Goal: Task Accomplishment & Management: Use online tool/utility

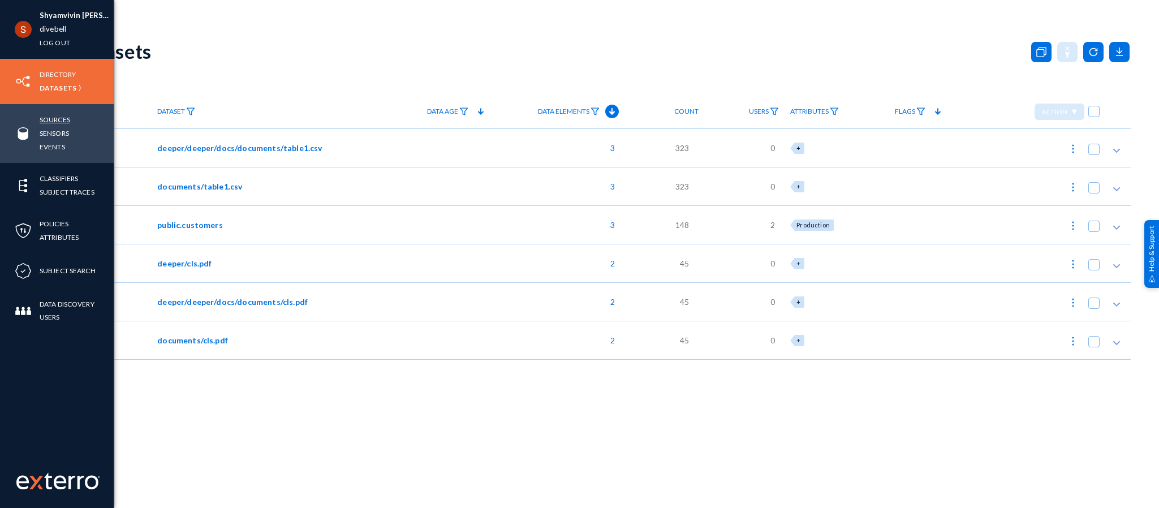
click at [63, 119] on link "Sources" at bounding box center [55, 119] width 31 height 13
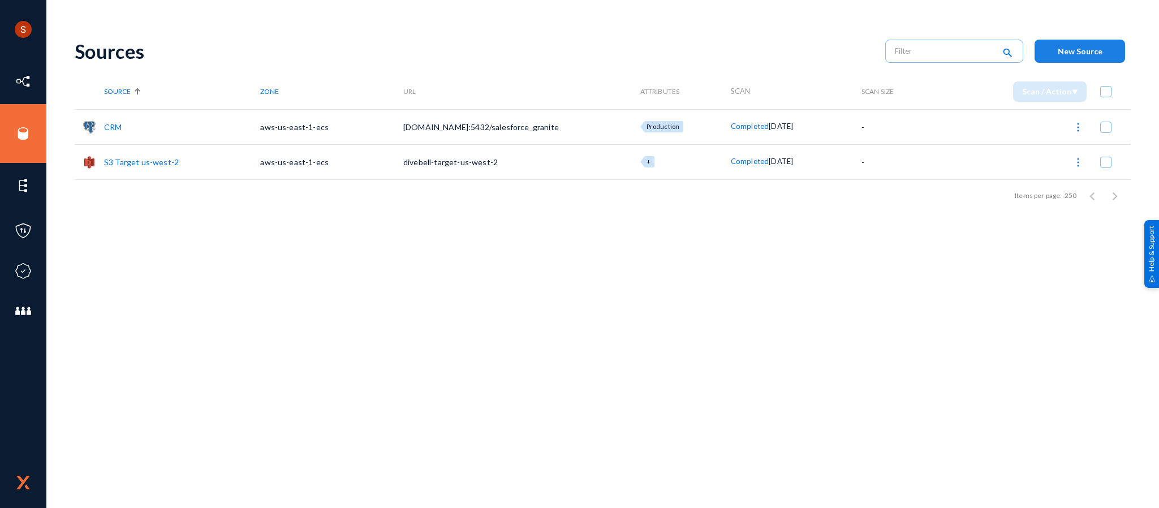
click at [1071, 51] on span "New Source" at bounding box center [1080, 51] width 45 height 10
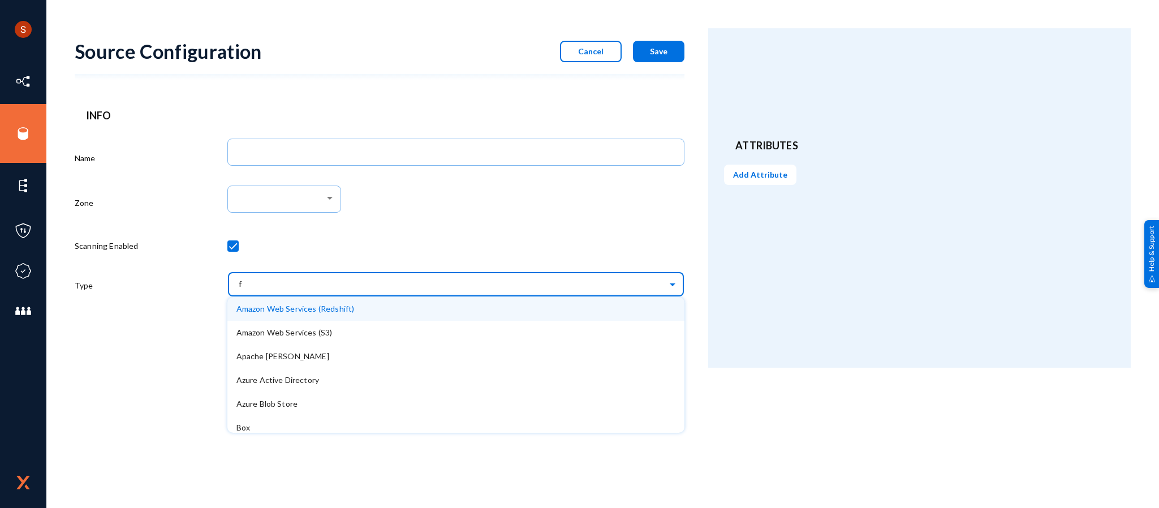
click at [446, 287] on input "f" at bounding box center [462, 283] width 446 height 19
type input "azur"
type input "\"
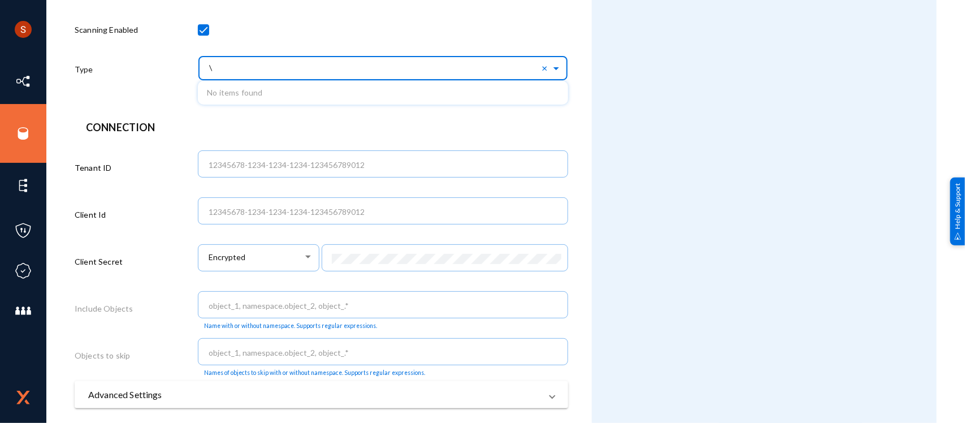
scroll to position [164, 0]
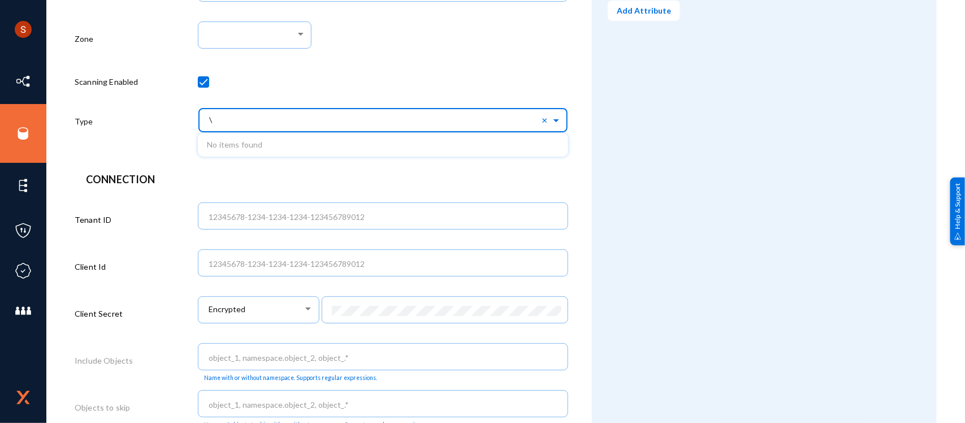
click at [252, 115] on input "\" at bounding box center [388, 119] width 359 height 19
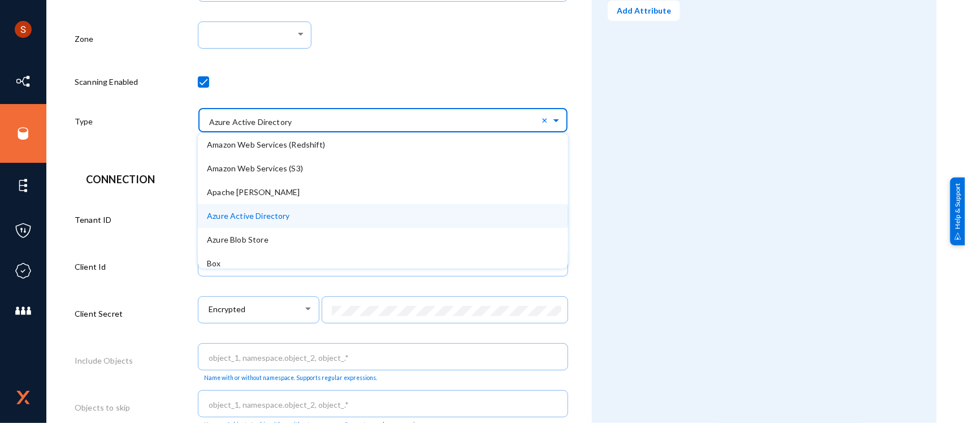
type input "a"
click at [247, 211] on span "Azure Active Directory" at bounding box center [248, 216] width 83 height 10
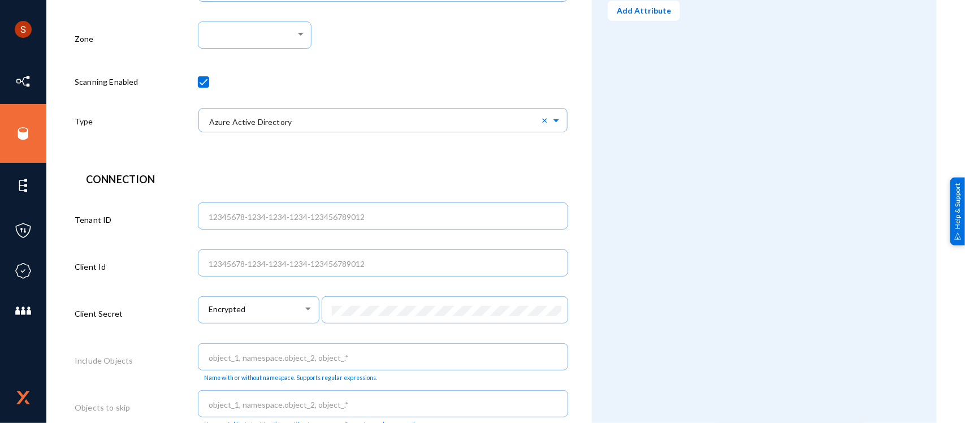
click at [272, 184] on header "Connection" at bounding box center [321, 179] width 471 height 15
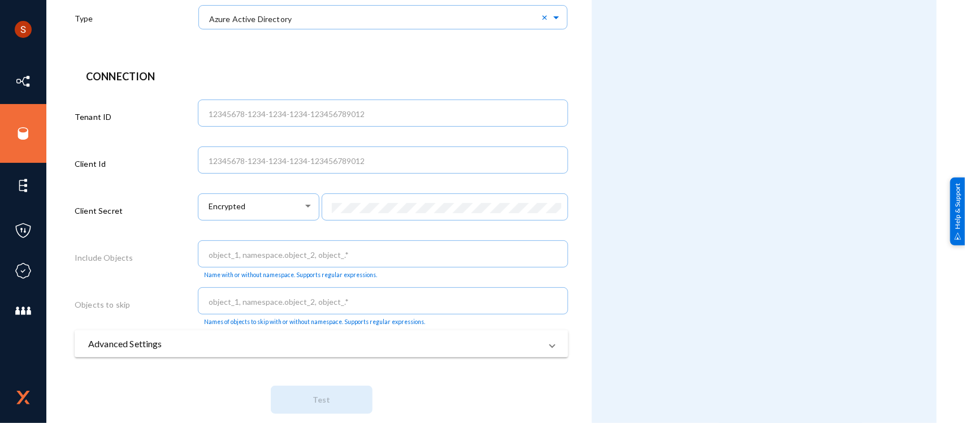
scroll to position [268, 0]
click at [276, 340] on mat-panel-title "Advanced Settings" at bounding box center [314, 344] width 453 height 14
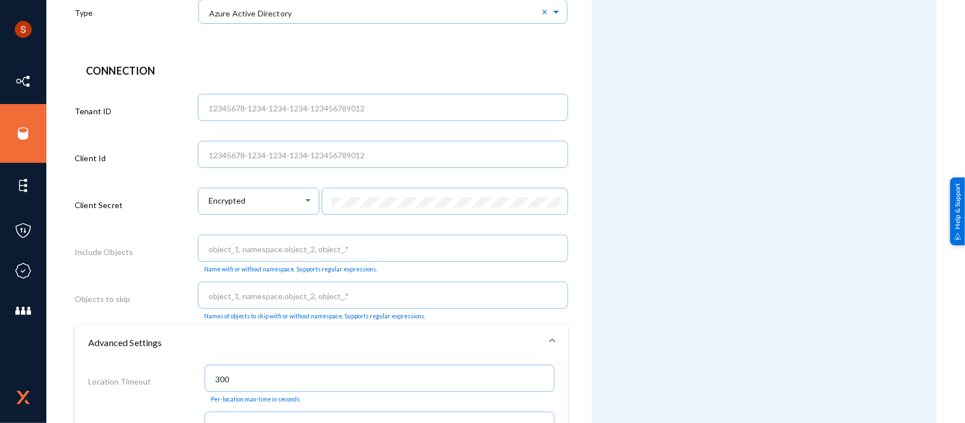
scroll to position [273, 0]
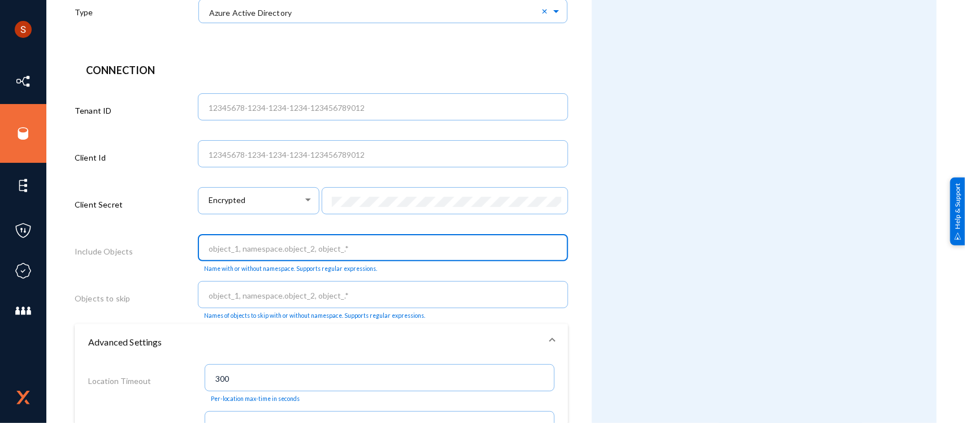
click at [316, 244] on input "text" at bounding box center [386, 249] width 354 height 10
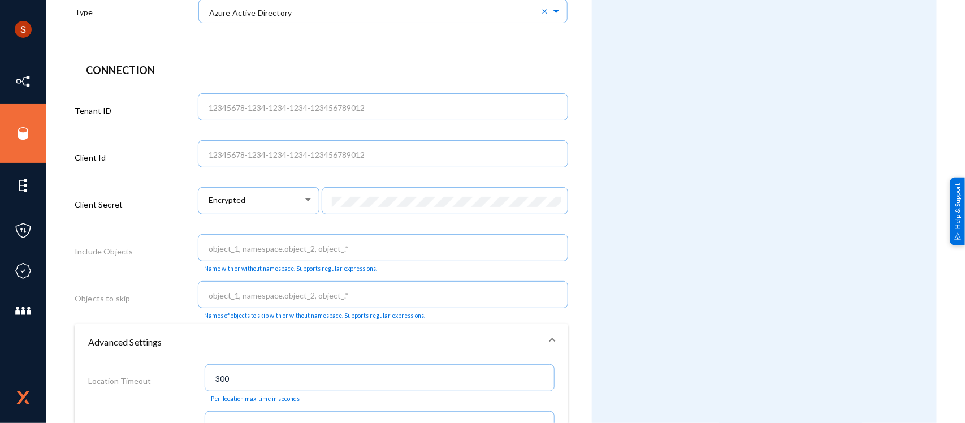
click at [627, 213] on div "Attributes Add Attribute" at bounding box center [764, 301] width 345 height 1093
click at [504, 226] on mat-form-field at bounding box center [445, 206] width 247 height 47
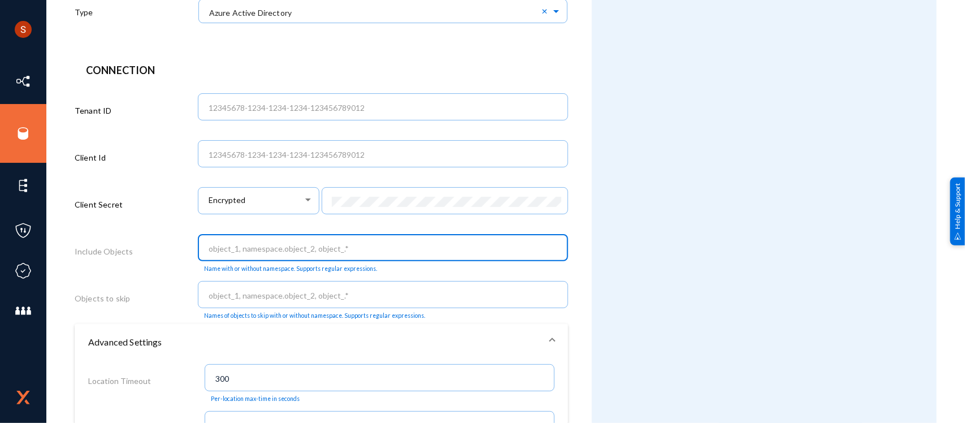
click at [472, 244] on input "text" at bounding box center [386, 249] width 354 height 10
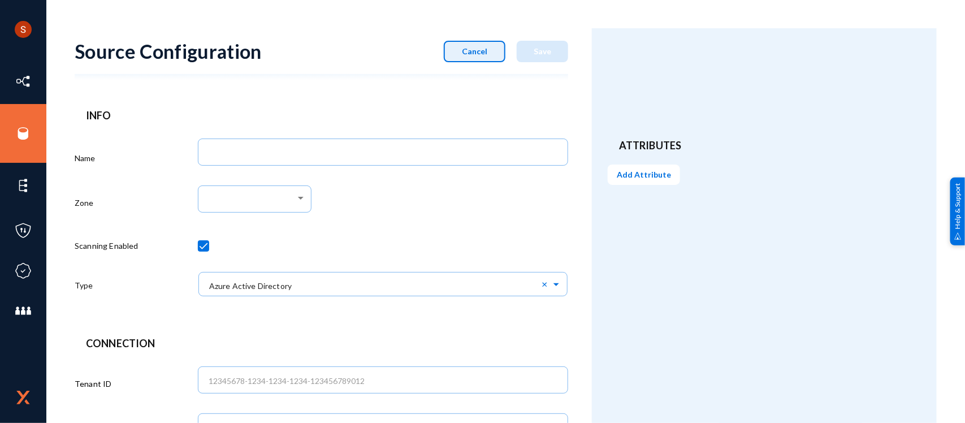
click at [461, 57] on button "Cancel" at bounding box center [475, 51] width 62 height 21
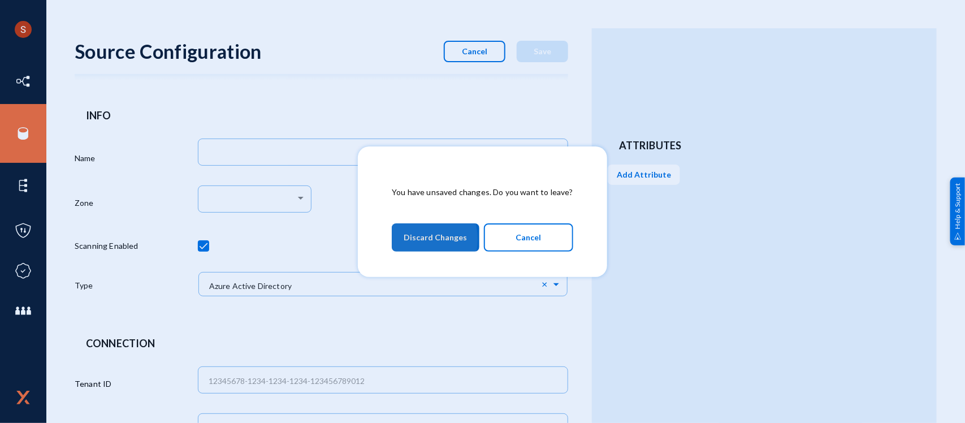
click at [416, 239] on span "Discard Changes" at bounding box center [435, 237] width 63 height 20
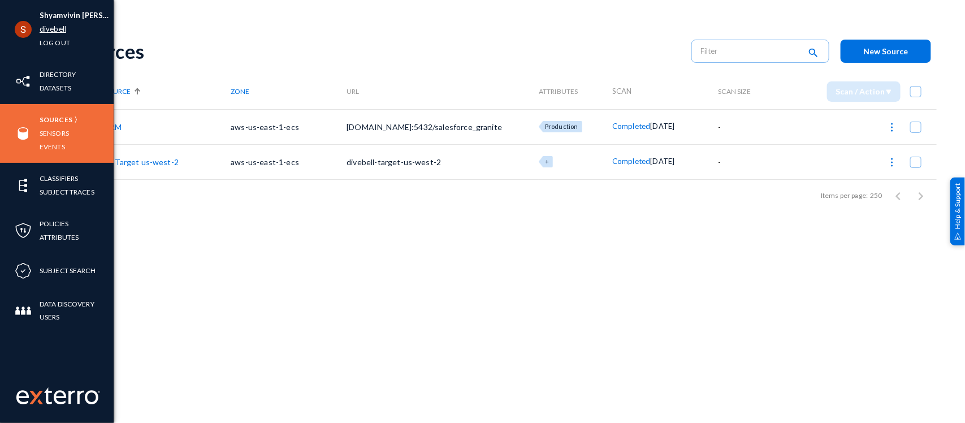
click at [51, 29] on link "divebell" at bounding box center [53, 29] width 27 height 13
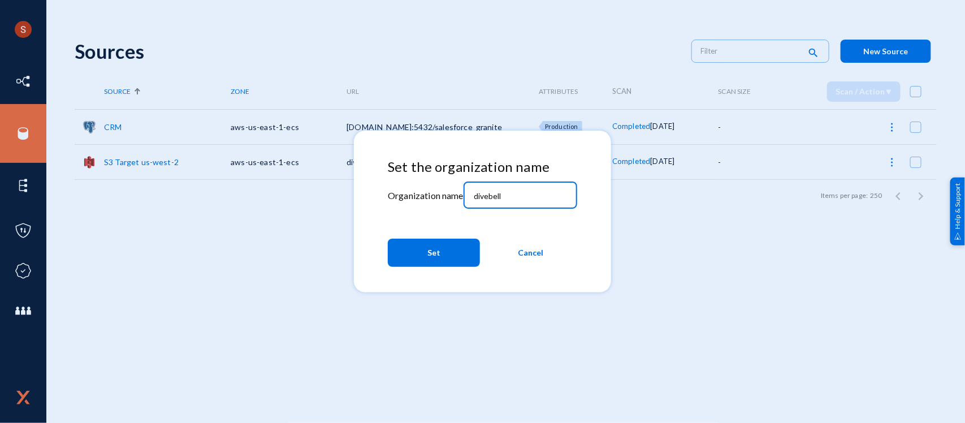
click at [482, 193] on input "divebell" at bounding box center [522, 196] width 97 height 10
type input "bhm"
click at [459, 232] on div "Set the organization name Organization name bhm Set Cancel" at bounding box center [482, 216] width 189 height 114
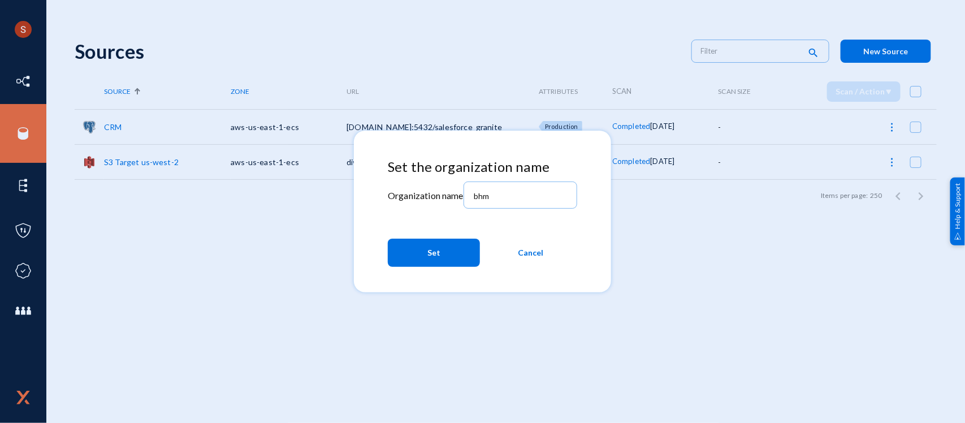
click at [452, 236] on mat-dialog-actions "Set Cancel" at bounding box center [482, 253] width 189 height 38
click at [442, 255] on button "Set" at bounding box center [434, 253] width 92 height 28
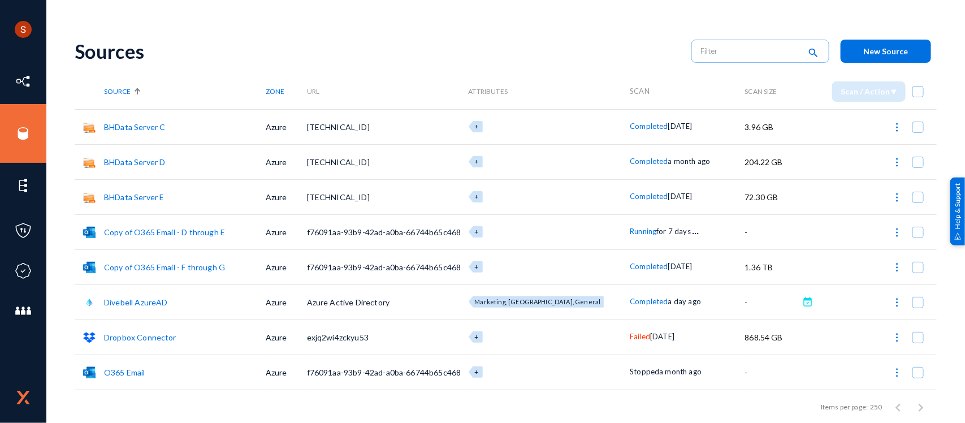
click at [122, 130] on link "BHData Server C" at bounding box center [134, 127] width 61 height 10
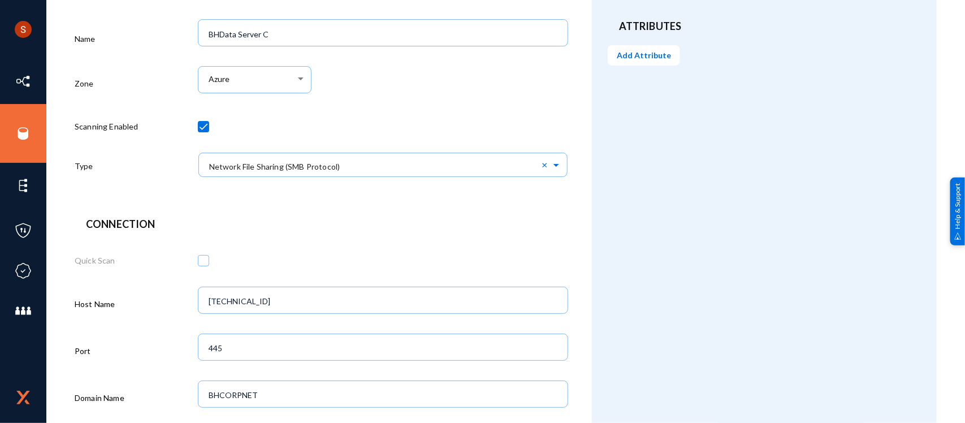
scroll to position [45, 0]
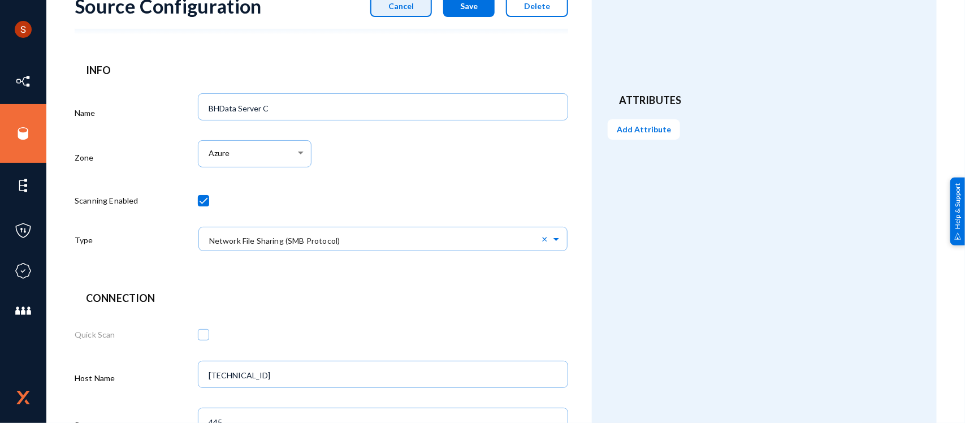
click at [400, 10] on button "Cancel" at bounding box center [401, 5] width 62 height 21
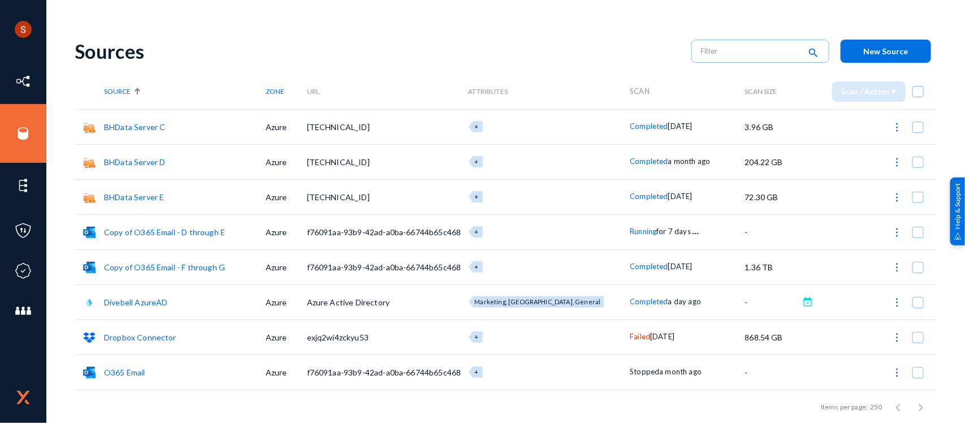
scroll to position [173, 0]
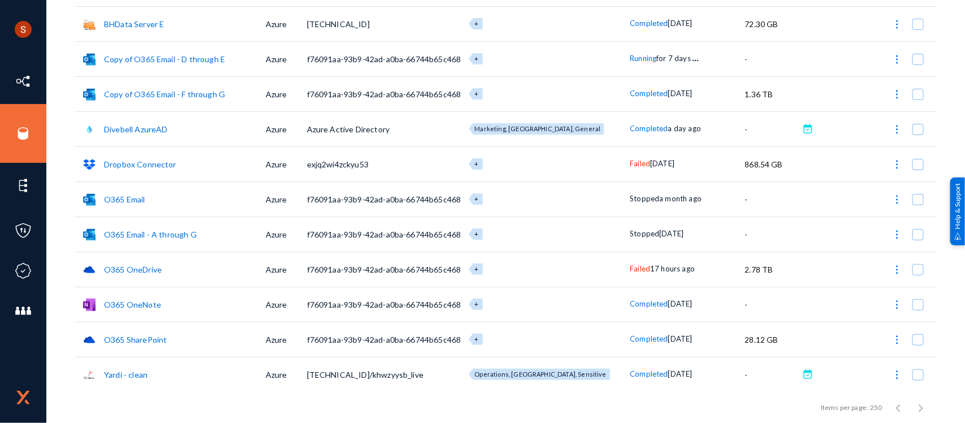
click at [134, 126] on link "Divebell AzureAD" at bounding box center [136, 129] width 64 height 10
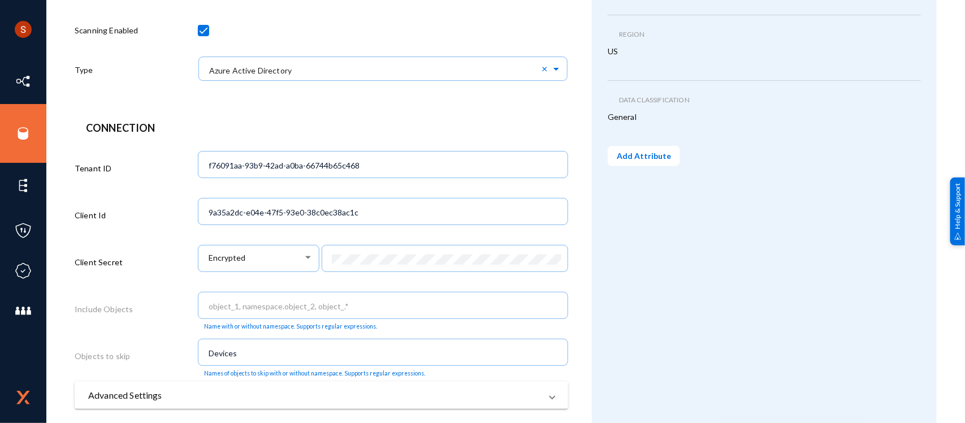
scroll to position [284, 0]
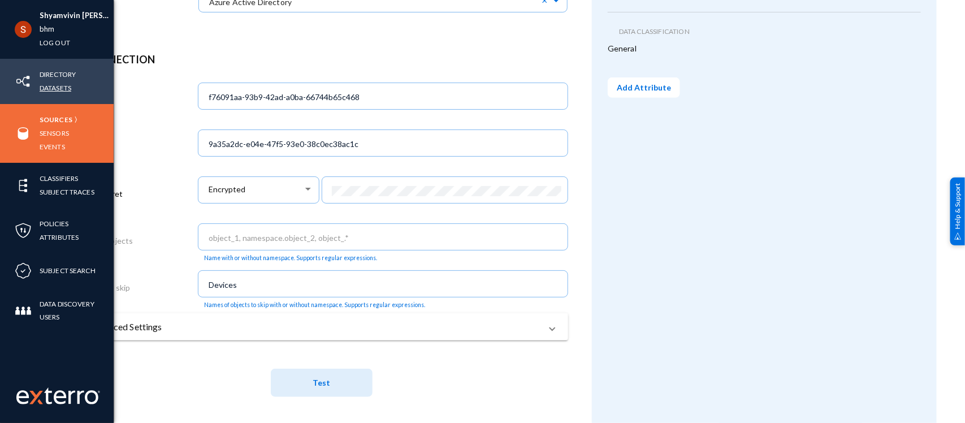
click at [68, 83] on link "Datasets" at bounding box center [56, 87] width 32 height 13
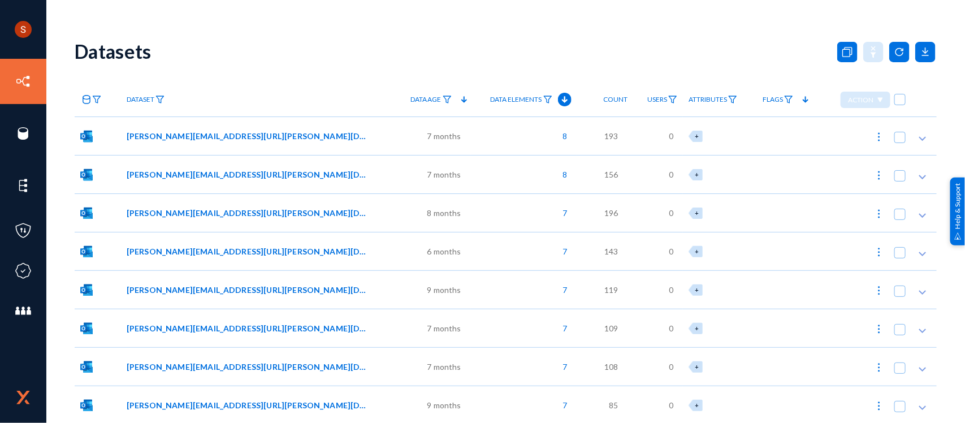
click at [90, 103] on icon at bounding box center [86, 99] width 9 height 9
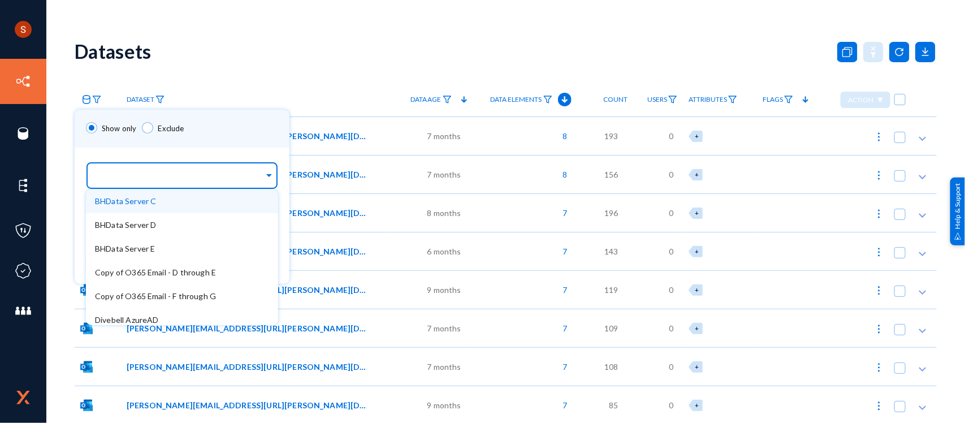
click at [159, 180] on input "text" at bounding box center [179, 177] width 169 height 11
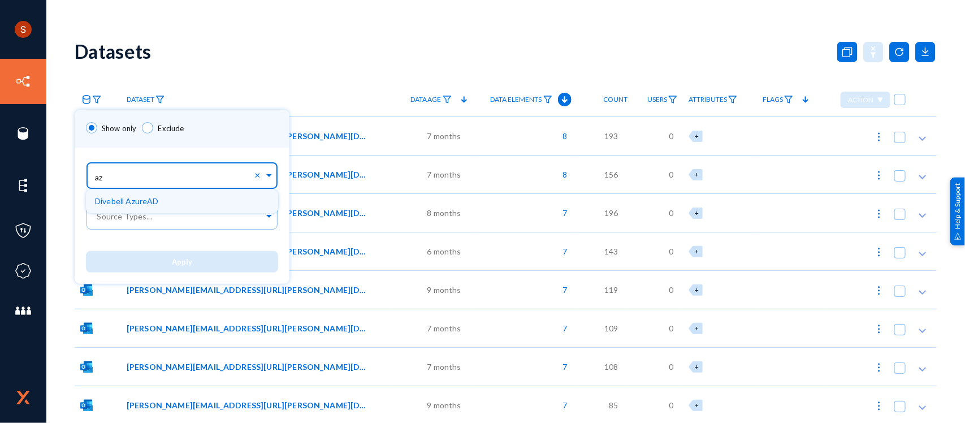
type input "azu"
click at [147, 201] on span "Divebell AzureAD" at bounding box center [127, 201] width 64 height 10
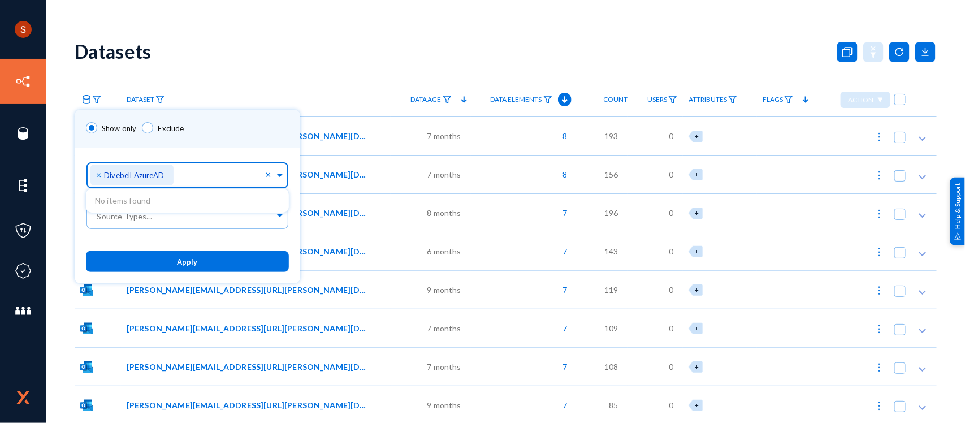
click at [176, 271] on button "Apply" at bounding box center [187, 261] width 203 height 21
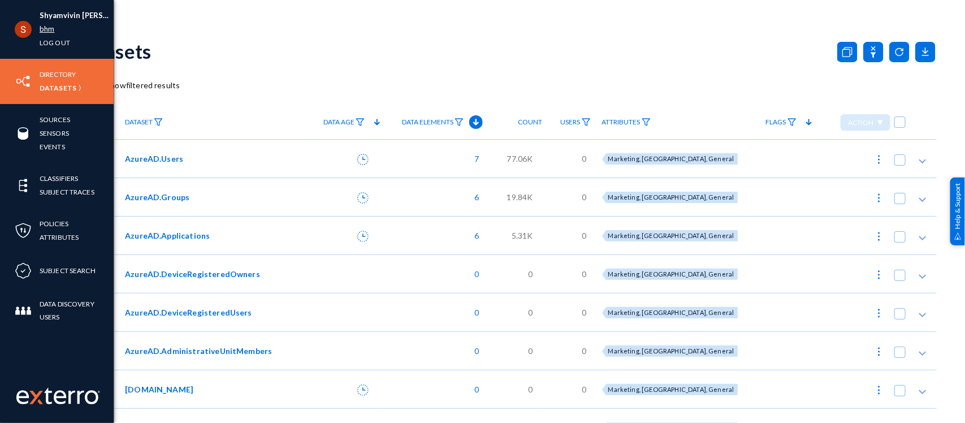
click at [44, 27] on link "bhm" at bounding box center [47, 29] width 15 height 13
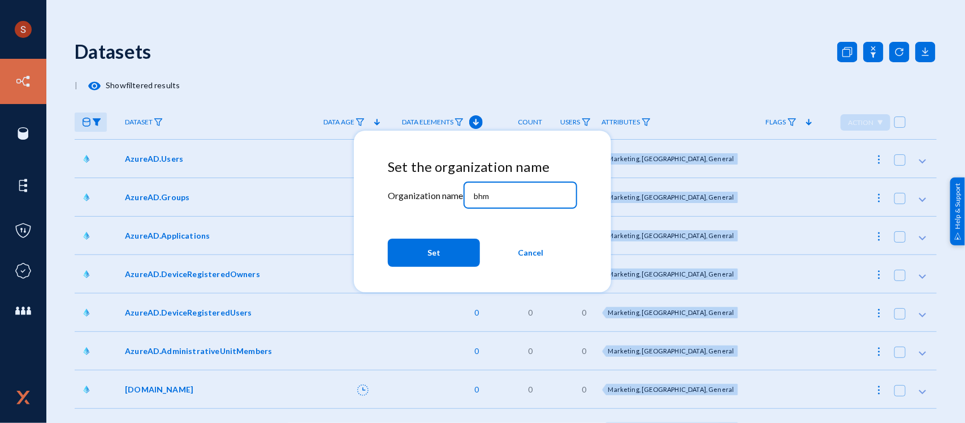
click at [527, 199] on input "bhm" at bounding box center [522, 196] width 97 height 10
type input "divebell"
click at [457, 241] on button "Set" at bounding box center [434, 253] width 92 height 28
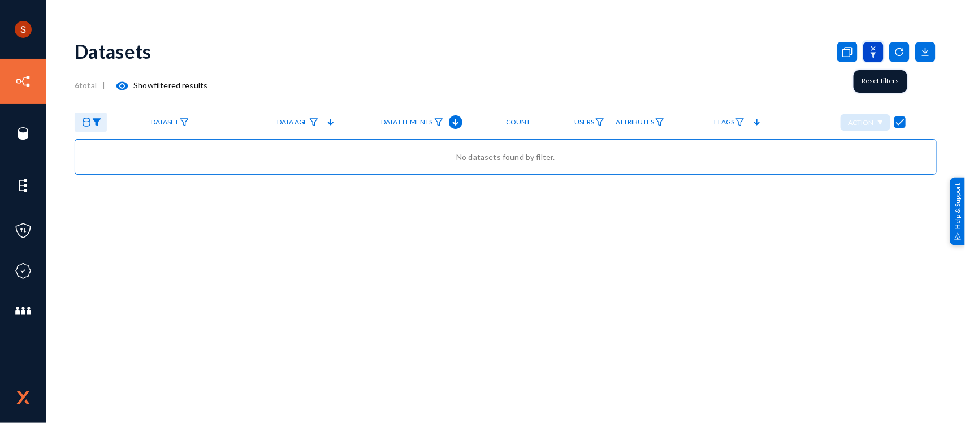
click at [879, 49] on icon at bounding box center [874, 52] width 20 height 20
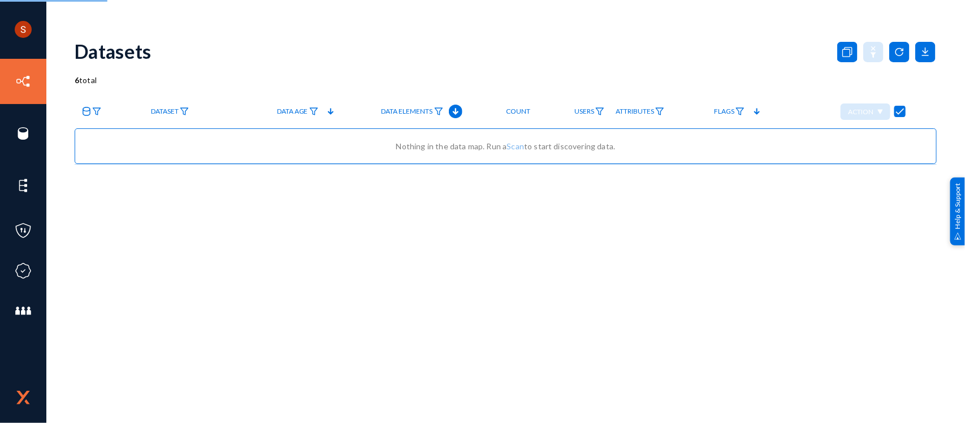
checkbox input "false"
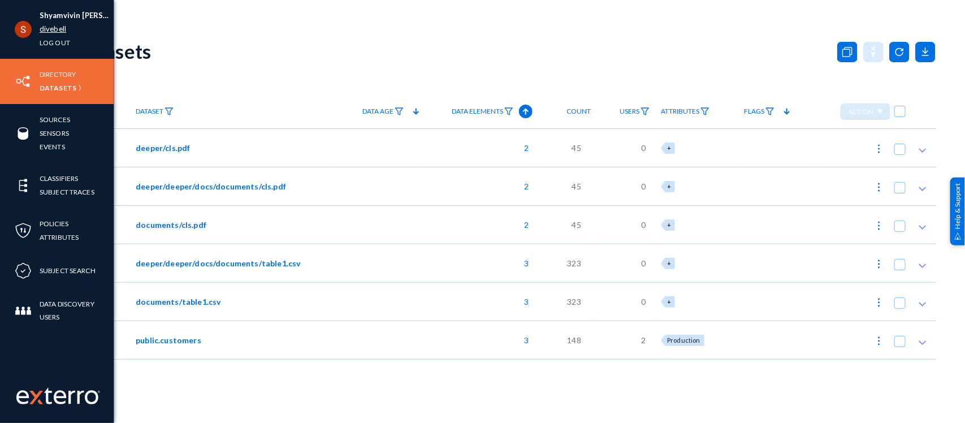
click at [49, 32] on link "divebell" at bounding box center [53, 29] width 27 height 13
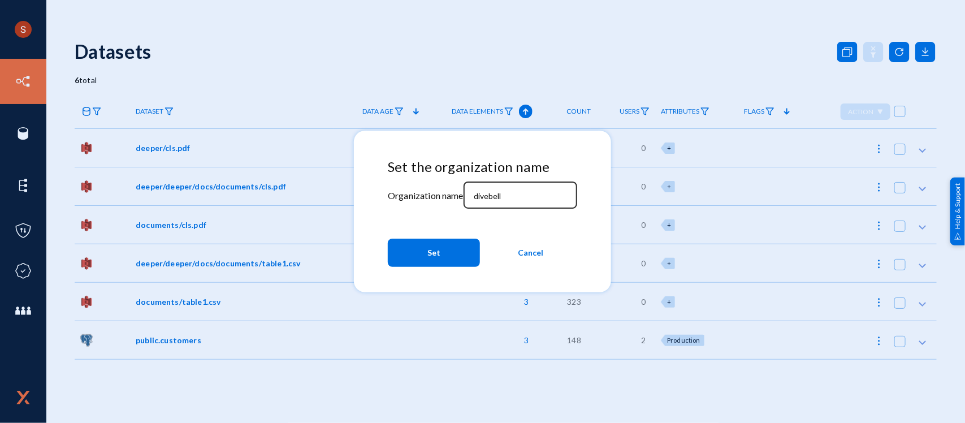
click at [488, 190] on div "divebell" at bounding box center [520, 193] width 102 height 29
drag, startPoint x: 488, startPoint y: 190, endPoint x: 499, endPoint y: 198, distance: 13.8
click at [499, 198] on div "divebell" at bounding box center [520, 193] width 102 height 29
click at [499, 198] on input "divebell" at bounding box center [522, 196] width 97 height 10
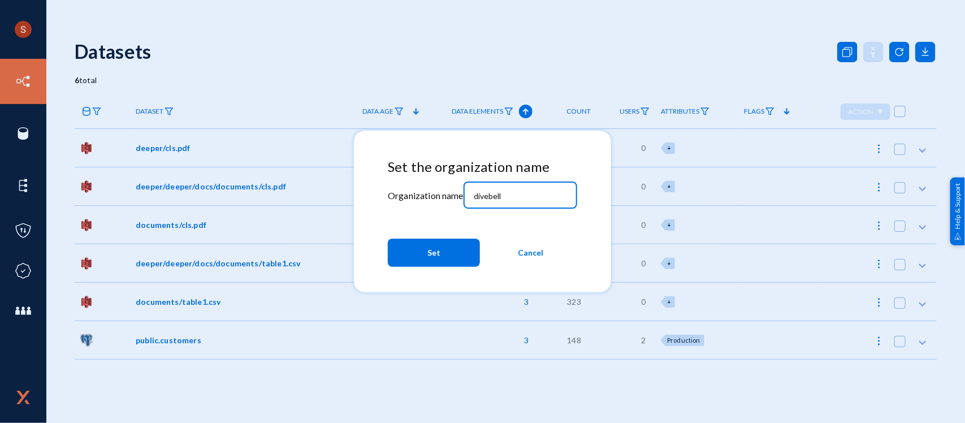
click at [499, 198] on input "divebell" at bounding box center [522, 196] width 97 height 10
type input "s"
click at [531, 259] on span "Cancel" at bounding box center [531, 253] width 25 height 20
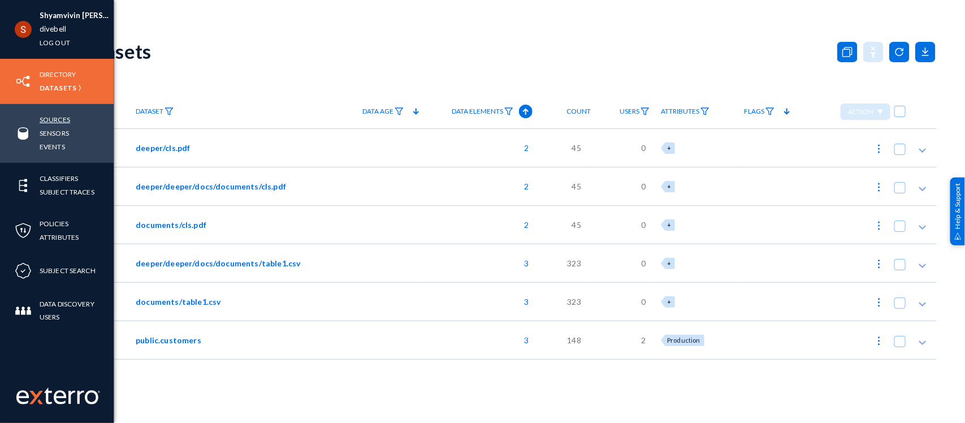
click at [57, 117] on link "Sources" at bounding box center [55, 119] width 31 height 13
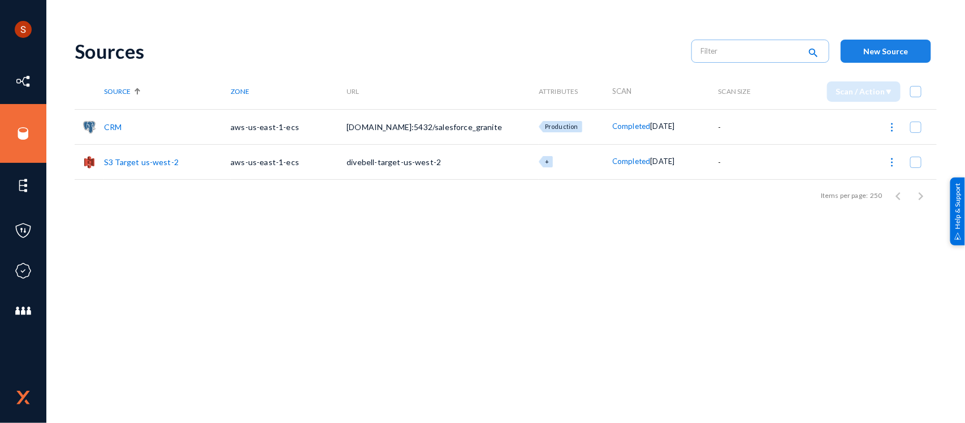
click at [866, 61] on button "New Source" at bounding box center [886, 51] width 90 height 23
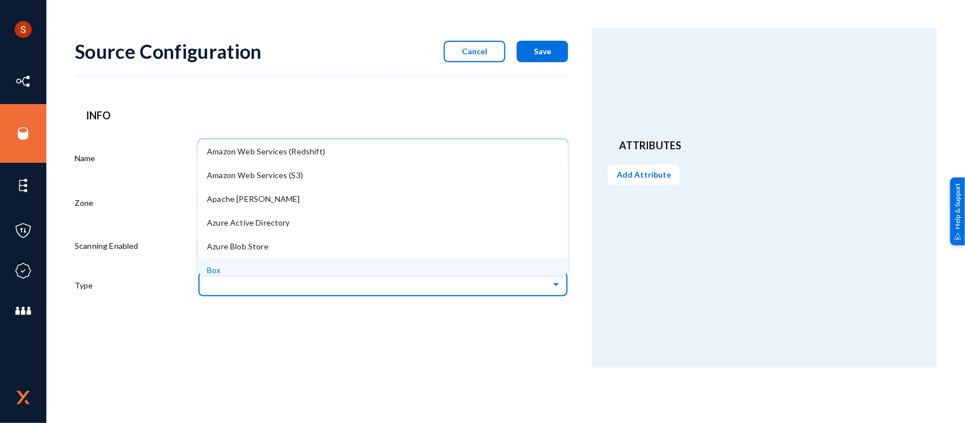
click at [453, 273] on ng-select "Amazon Web Services (Redshift) Amazon Web Services (S3) Apache [PERSON_NAME] Ac…" at bounding box center [383, 288] width 370 height 38
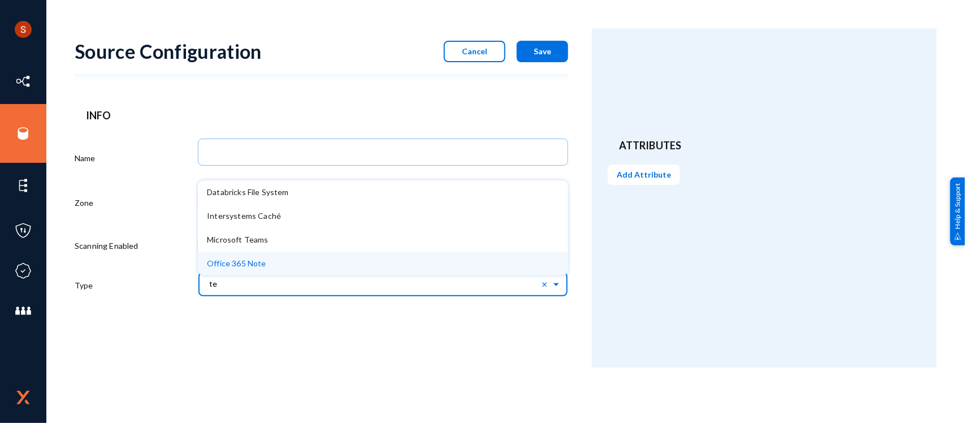
type input "tea"
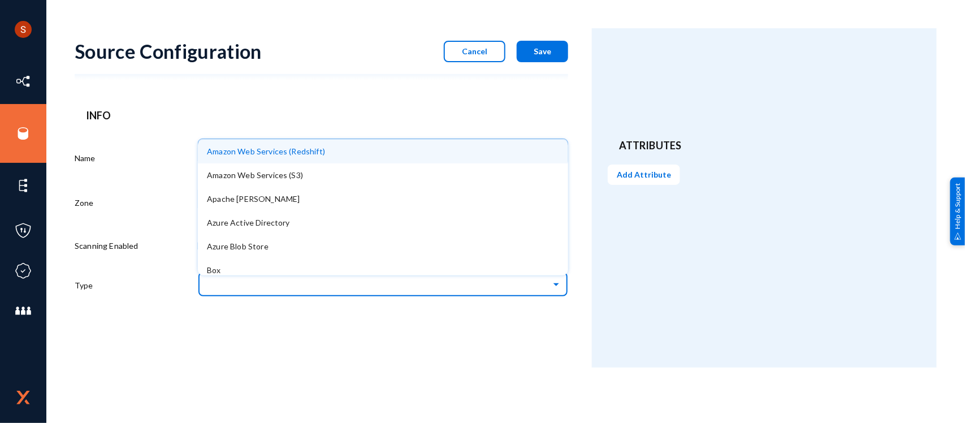
click at [425, 286] on input "text" at bounding box center [388, 283] width 359 height 19
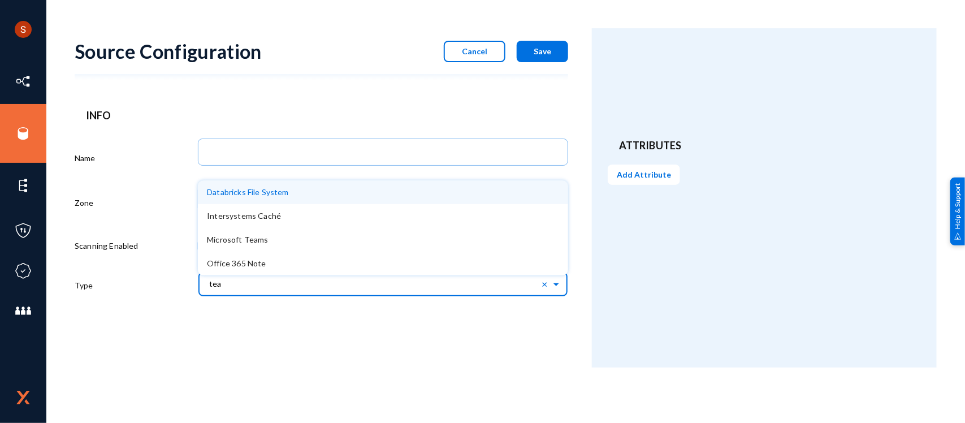
type input "team"
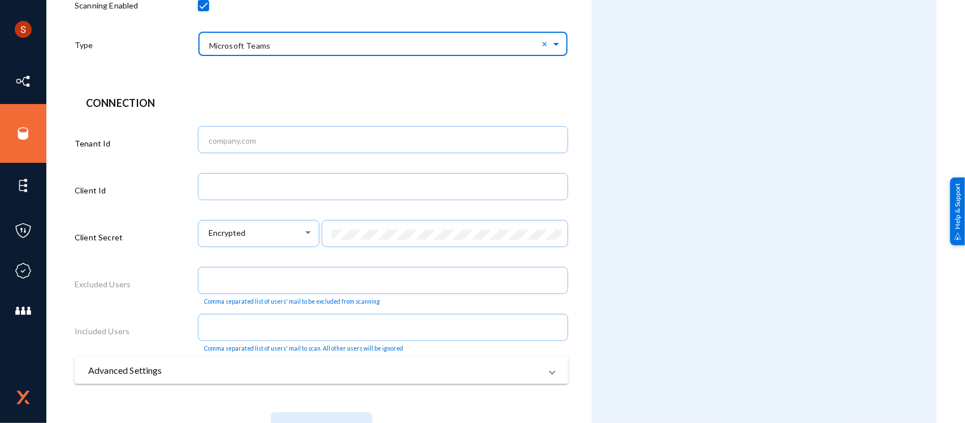
scroll to position [284, 0]
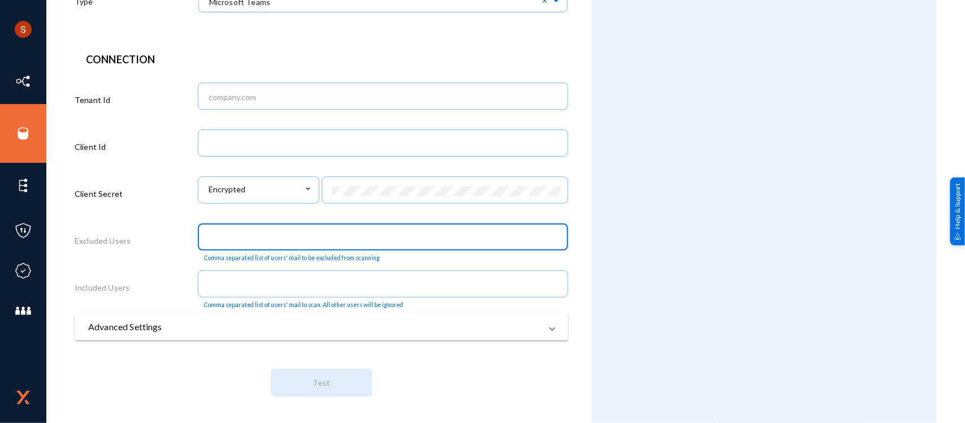
click at [234, 235] on input "text" at bounding box center [386, 238] width 354 height 10
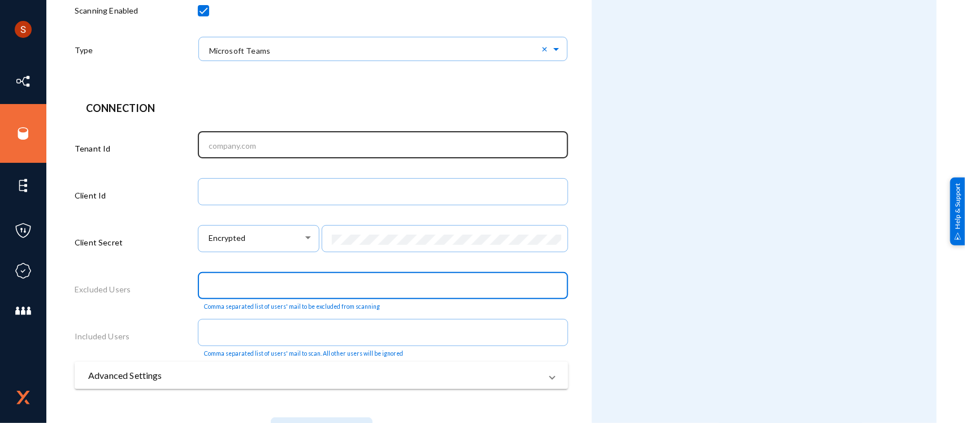
scroll to position [234, 0]
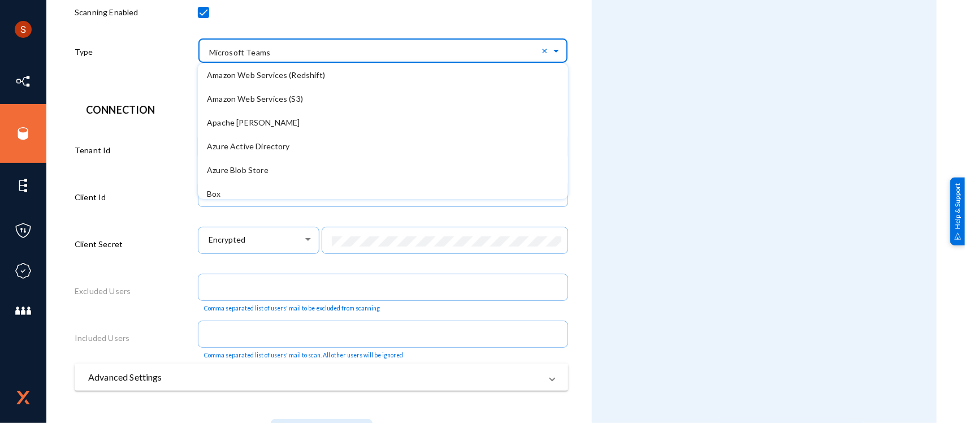
click at [283, 47] on input "text" at bounding box center [388, 50] width 359 height 19
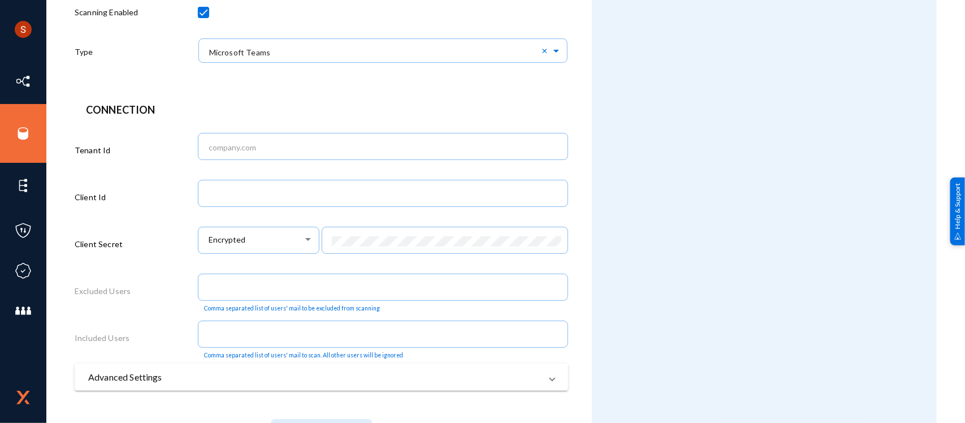
click at [169, 88] on form "Source Configuration Cancel Save Info Name Zone Scanning Enabled Type × Microso…" at bounding box center [333, 136] width 517 height 682
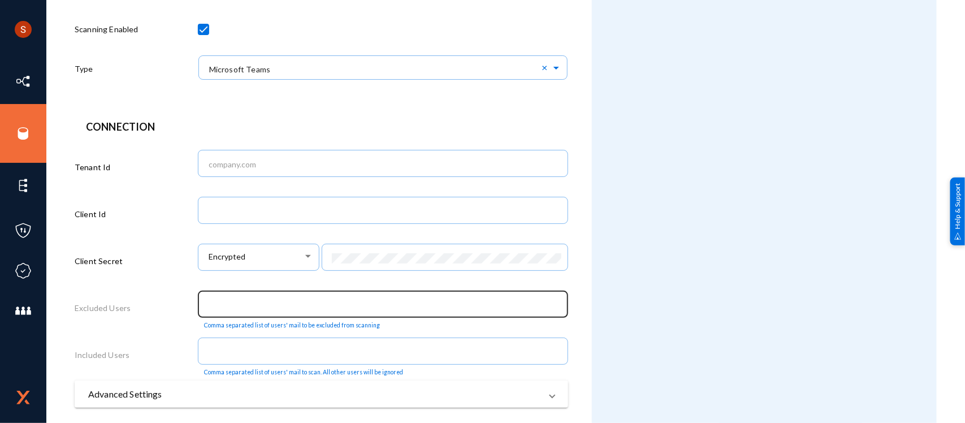
scroll to position [216, 0]
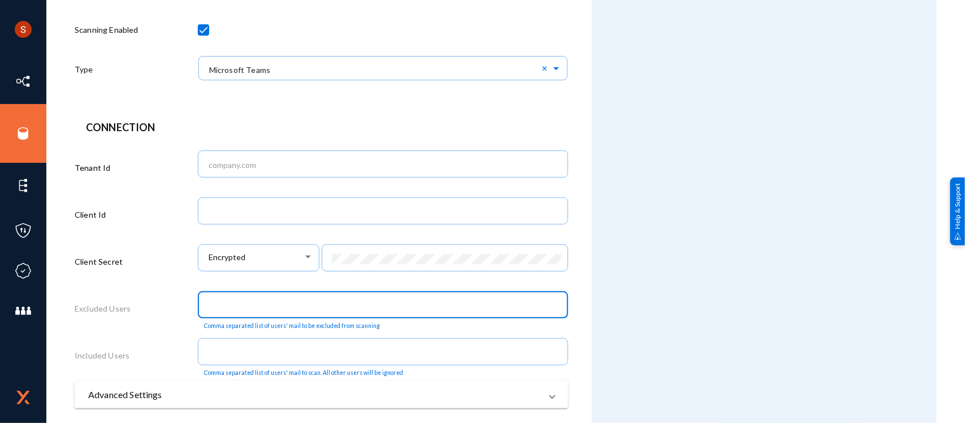
click at [258, 307] on input "text" at bounding box center [386, 306] width 354 height 10
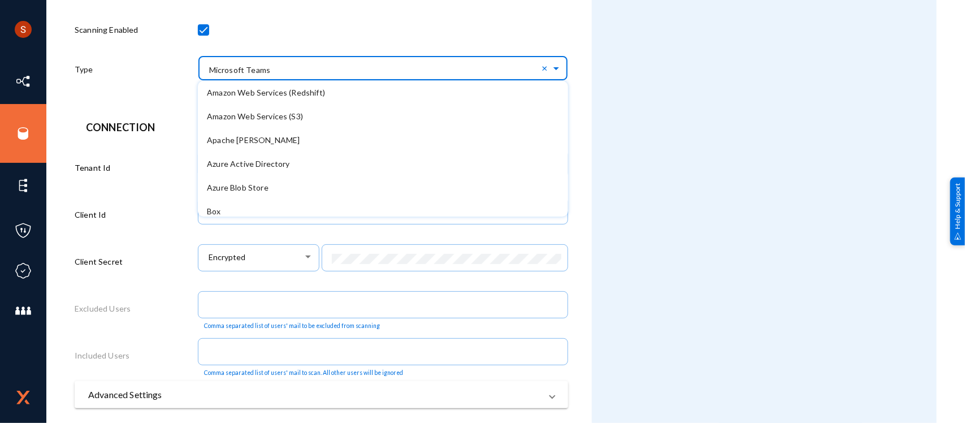
click at [303, 71] on input "text" at bounding box center [388, 67] width 359 height 19
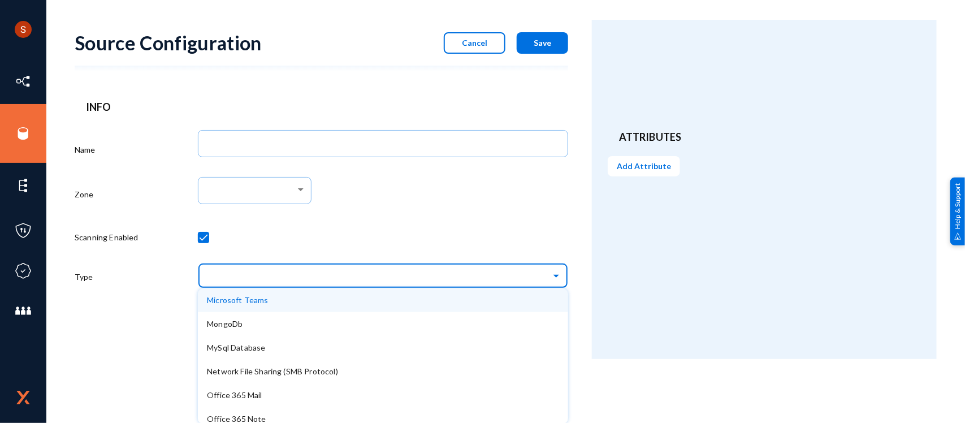
scroll to position [0, 0]
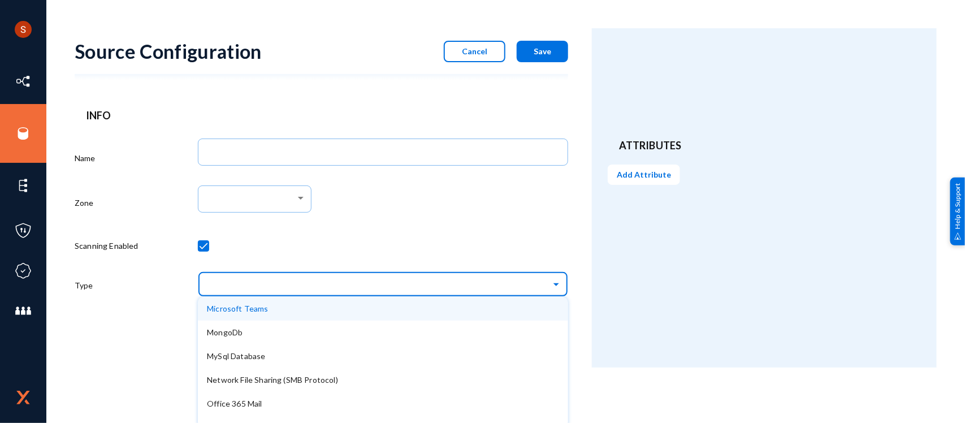
click at [543, 70] on form "Source Configuration Cancel Save Info Name Zone Scanning Enabled Type Amazon We…" at bounding box center [333, 197] width 517 height 339
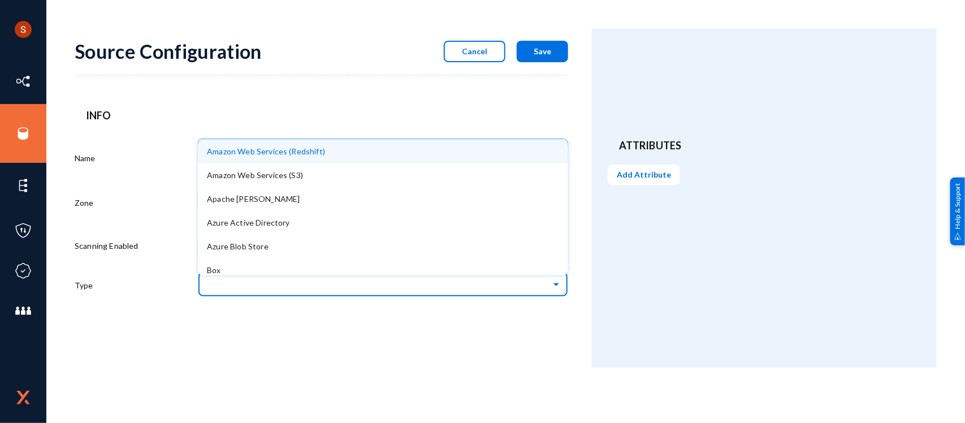
click at [428, 276] on input "text" at bounding box center [388, 283] width 359 height 19
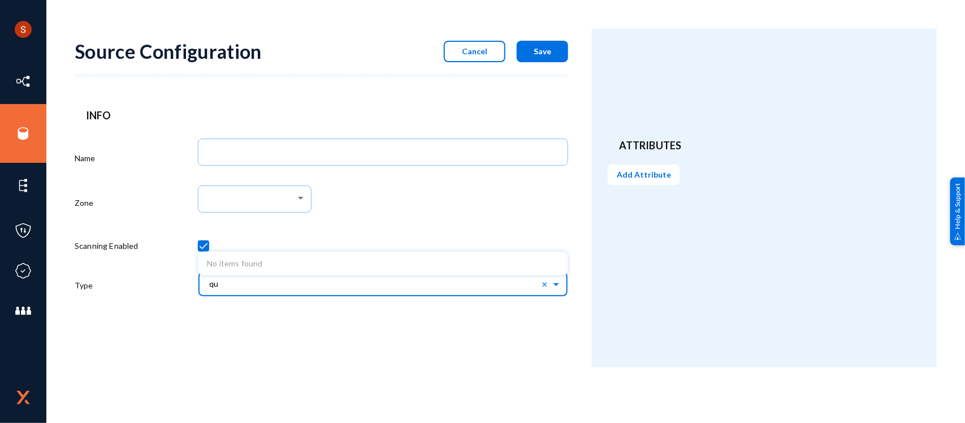
type input "q"
drag, startPoint x: 381, startPoint y: 346, endPoint x: 826, endPoint y: -70, distance: 609.0
click at [826, 0] on html "Shyamvivin [PERSON_NAME] [PERSON_NAME] Log out Directory Datasets Sources Senso…" at bounding box center [482, 211] width 965 height 423
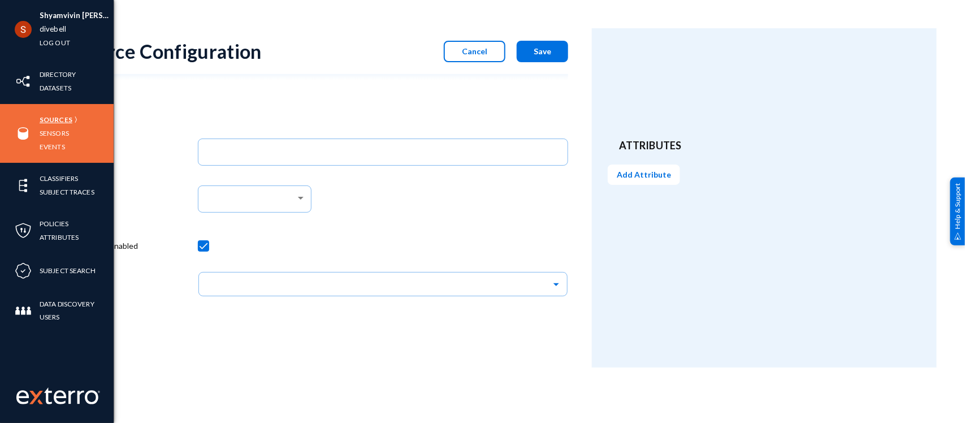
click at [52, 120] on link "Sources" at bounding box center [56, 119] width 33 height 13
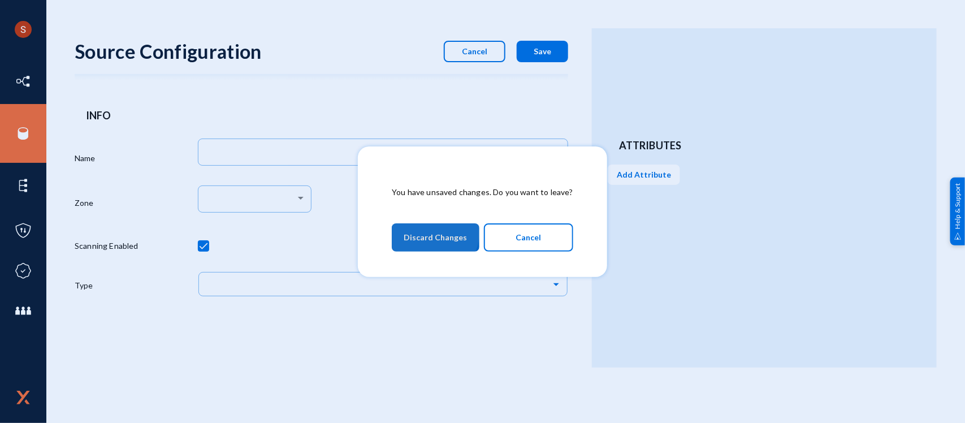
click at [431, 231] on span "Discard Changes" at bounding box center [435, 237] width 63 height 20
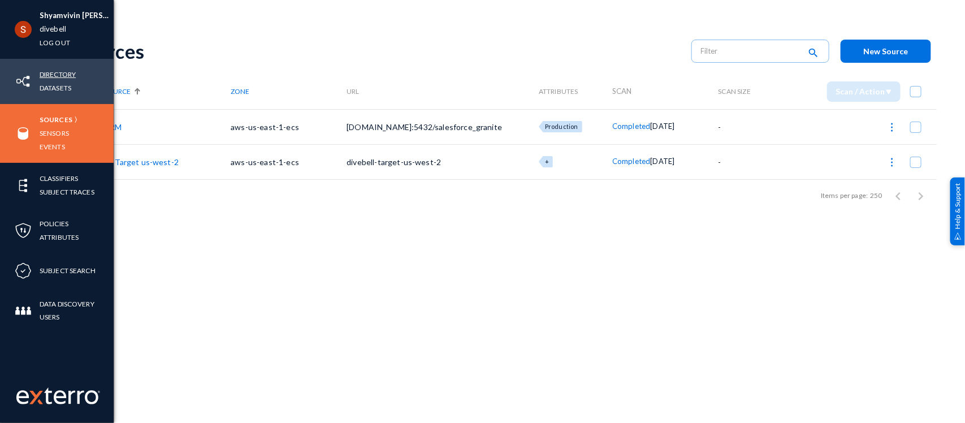
click at [51, 72] on link "Directory" at bounding box center [58, 74] width 36 height 13
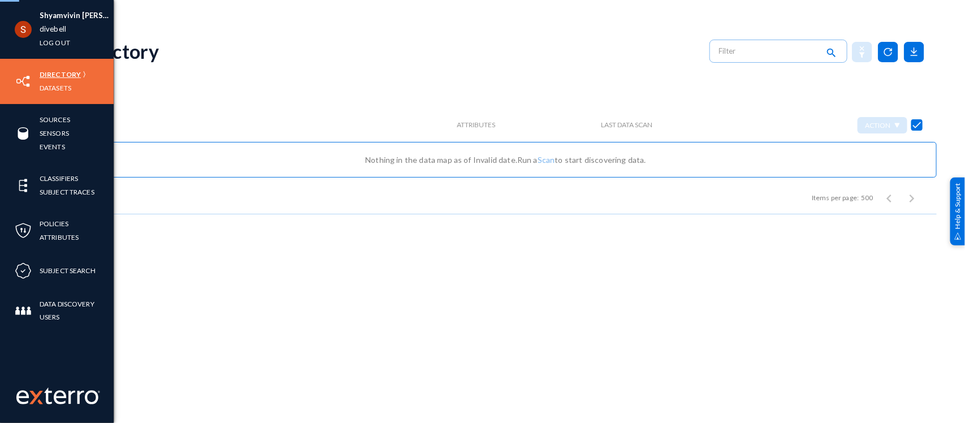
checkbox input "false"
